Goal: Find contact information: Find contact information

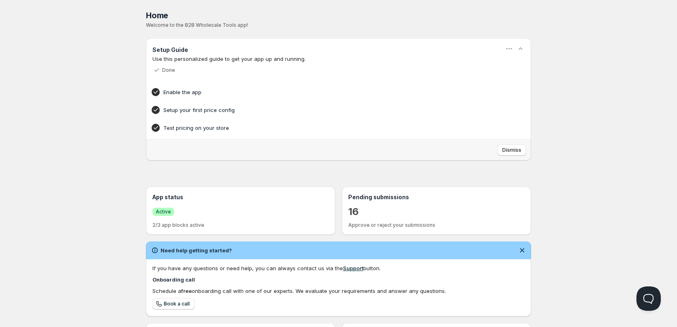
click at [42, 116] on div "Home Pricing Price lists Checkout Forms Submissions Settings Features Plans Hom…" at bounding box center [338, 232] width 677 height 464
click at [107, 154] on div "Home Pricing Price lists Checkout Forms Submissions Settings Features Plans Hom…" at bounding box center [338, 232] width 677 height 464
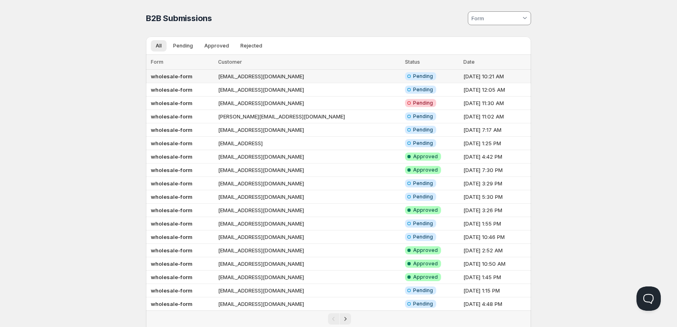
click at [175, 74] on b "wholesale-form" at bounding box center [172, 76] width 42 height 6
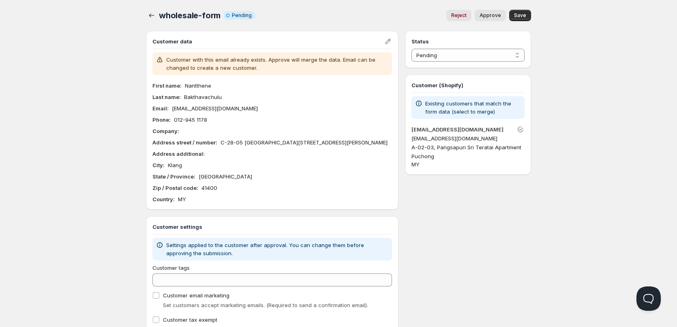
click at [106, 72] on div "Home Pricing Price lists Checkout Forms Submissions Settings Features Plans who…" at bounding box center [338, 181] width 677 height 362
drag, startPoint x: 65, startPoint y: 19, endPoint x: 65, endPoint y: 12, distance: 6.9
click at [65, 18] on div "Home Pricing Price lists Checkout Forms Submissions Settings Features Plans who…" at bounding box center [338, 181] width 677 height 362
click at [468, 137] on p "[EMAIL_ADDRESS][DOMAIN_NAME]" at bounding box center [468, 138] width 113 height 8
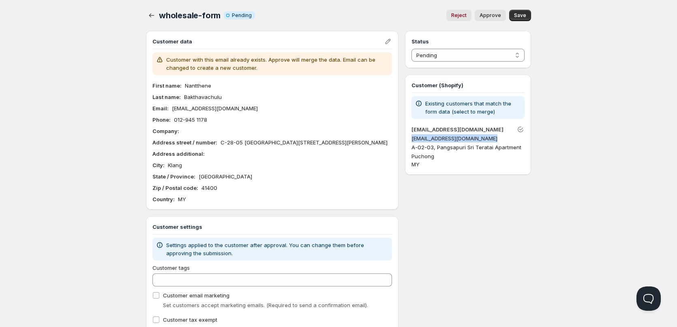
click at [468, 137] on p "[EMAIL_ADDRESS][DOMAIN_NAME]" at bounding box center [468, 138] width 113 height 8
copy p "[EMAIL_ADDRESS][DOMAIN_NAME]"
click at [200, 82] on p "Nantthene" at bounding box center [198, 86] width 26 height 8
click at [200, 84] on p "Nantthene" at bounding box center [198, 86] width 26 height 8
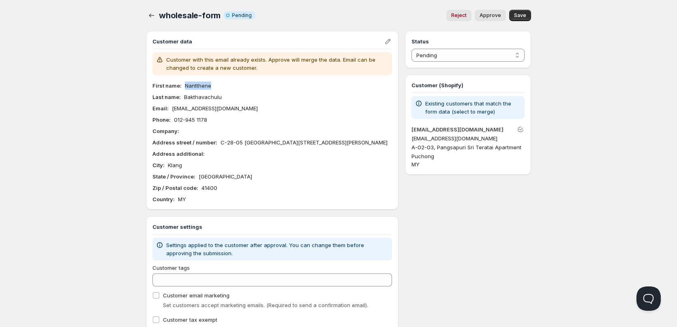
click at [200, 84] on p "Nantthene" at bounding box center [198, 86] width 26 height 8
drag, startPoint x: 243, startPoint y: 150, endPoint x: 214, endPoint y: 143, distance: 29.8
click at [214, 143] on div "Address street / number : C-28-05 [GEOGRAPHIC_DATA][STREET_ADDRESS][PERSON_NAME]" at bounding box center [273, 142] width 240 height 8
copy p "C-28-05 [GEOGRAPHIC_DATA][STREET_ADDRESS][PERSON_NAME]"
click at [197, 118] on p "012-945 1178" at bounding box center [190, 120] width 33 height 8
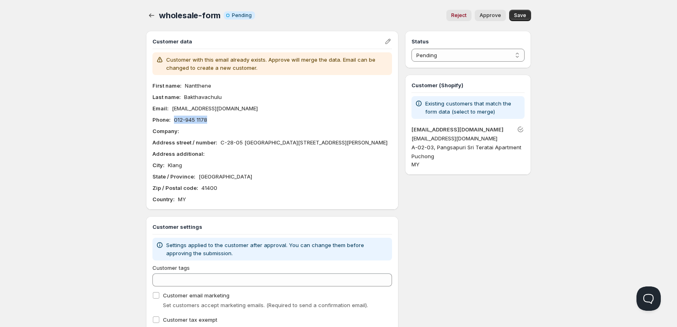
drag, startPoint x: 210, startPoint y: 119, endPoint x: 172, endPoint y: 119, distance: 38.1
click at [172, 119] on div "Phone : [PHONE_NUMBER]" at bounding box center [273, 120] width 240 height 8
copy p "012-945 1178"
click at [183, 169] on div "City : [GEOGRAPHIC_DATA]" at bounding box center [273, 165] width 240 height 8
click at [171, 169] on p "Klang" at bounding box center [175, 165] width 14 height 8
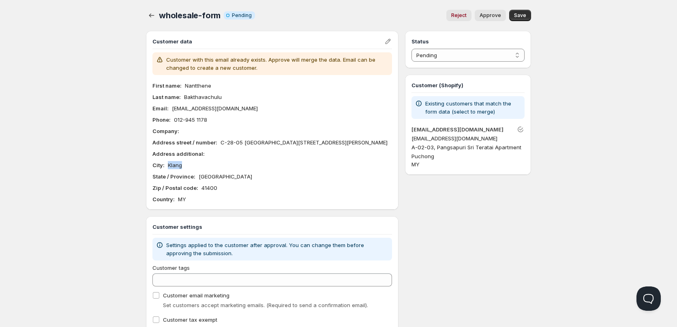
click at [172, 169] on p "Klang" at bounding box center [175, 165] width 14 height 8
copy p "Klang"
drag, startPoint x: 251, startPoint y: 150, endPoint x: 176, endPoint y: 36, distance: 136.2
click at [214, 139] on div "Address street / number : C-28-05 [GEOGRAPHIC_DATA][STREET_ADDRESS][PERSON_NAME]" at bounding box center [273, 142] width 240 height 8
copy p "C-28-05 [GEOGRAPHIC_DATA][STREET_ADDRESS][PERSON_NAME]"
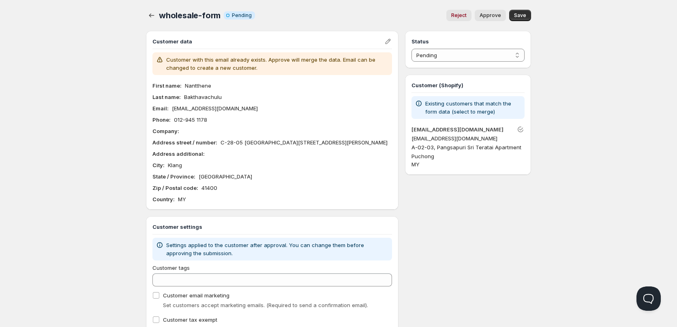
click at [470, 138] on p "[EMAIL_ADDRESS][DOMAIN_NAME]" at bounding box center [468, 138] width 113 height 8
copy p "[EMAIL_ADDRESS][DOMAIN_NAME]"
